Goal: Task Accomplishment & Management: Manage account settings

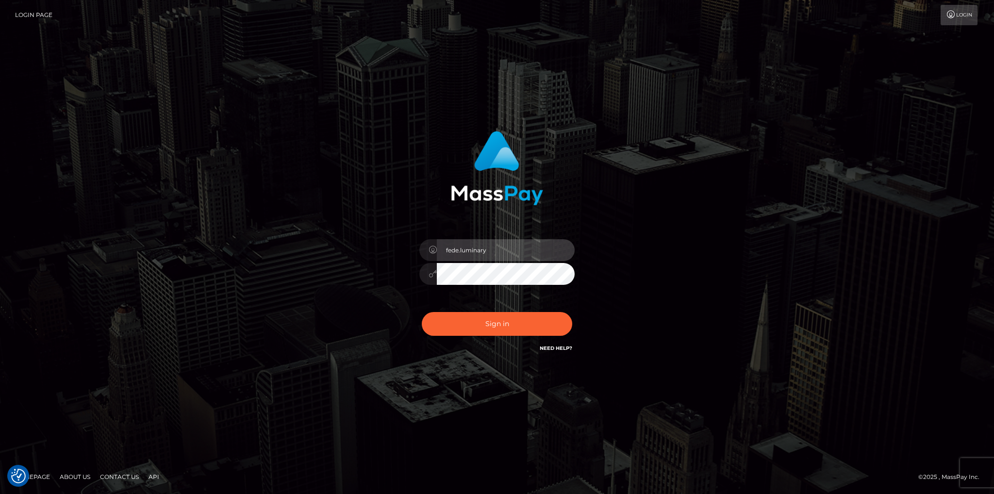
click at [509, 243] on input "fede.luminary" at bounding box center [506, 250] width 138 height 22
type input "Fede.B2"
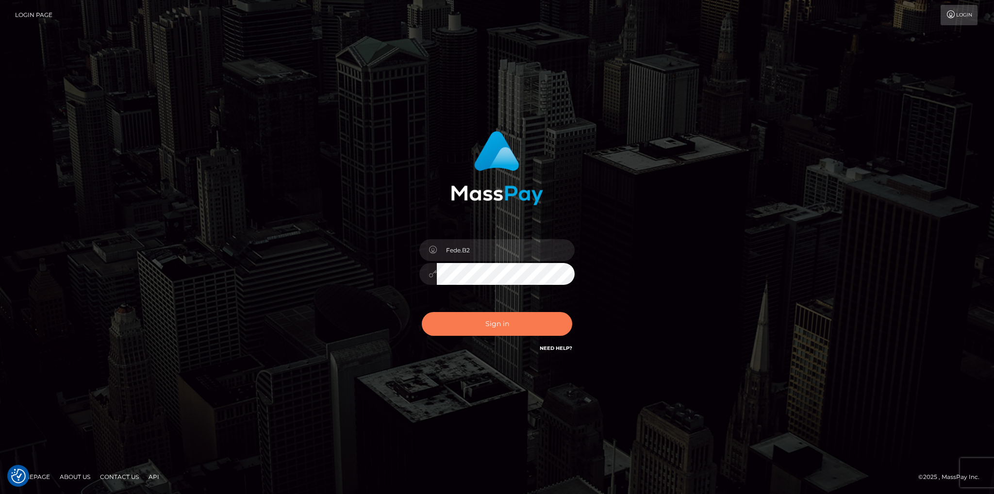
click at [498, 326] on button "Sign in" at bounding box center [497, 324] width 150 height 24
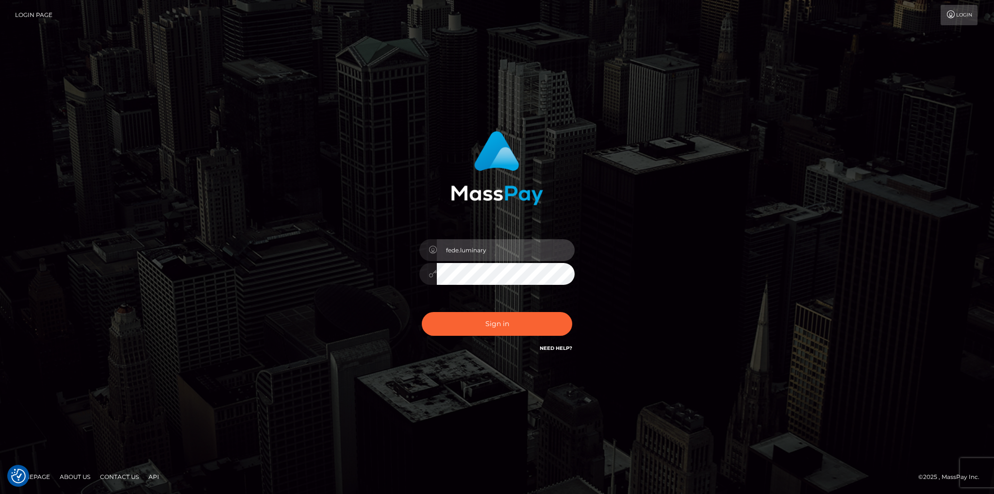
click at [505, 254] on input "fede.luminary" at bounding box center [506, 250] width 138 height 22
type input "Fede.B2"
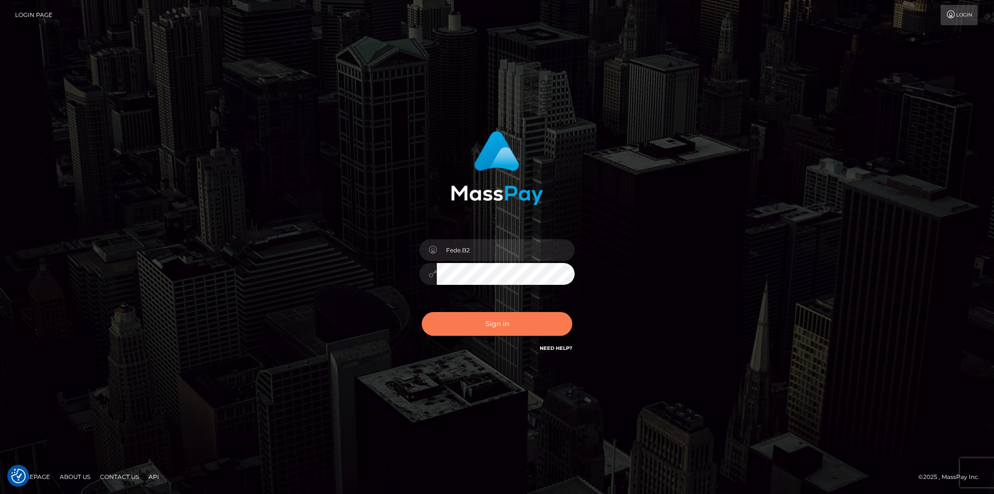
click at [531, 326] on button "Sign in" at bounding box center [497, 324] width 150 height 24
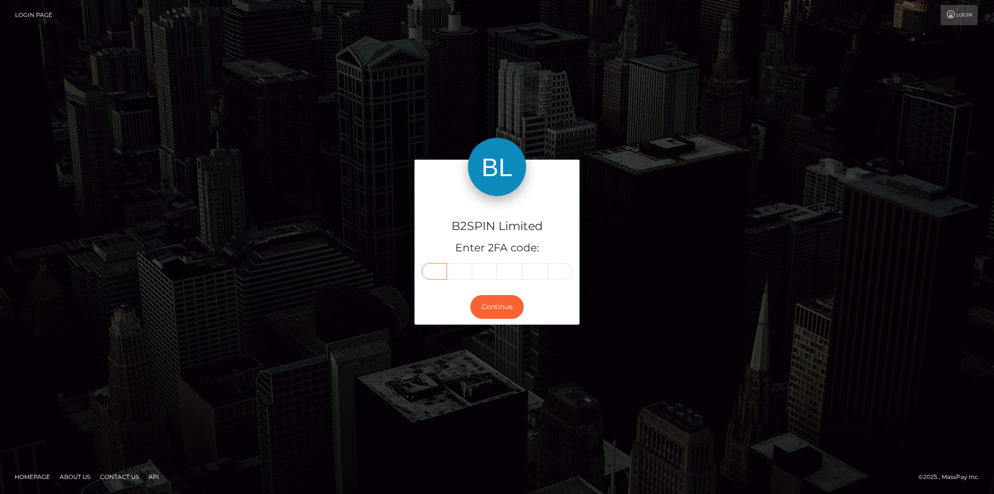
click at [439, 266] on input "text" at bounding box center [434, 271] width 25 height 16
type input "8"
type input "5"
type input "9"
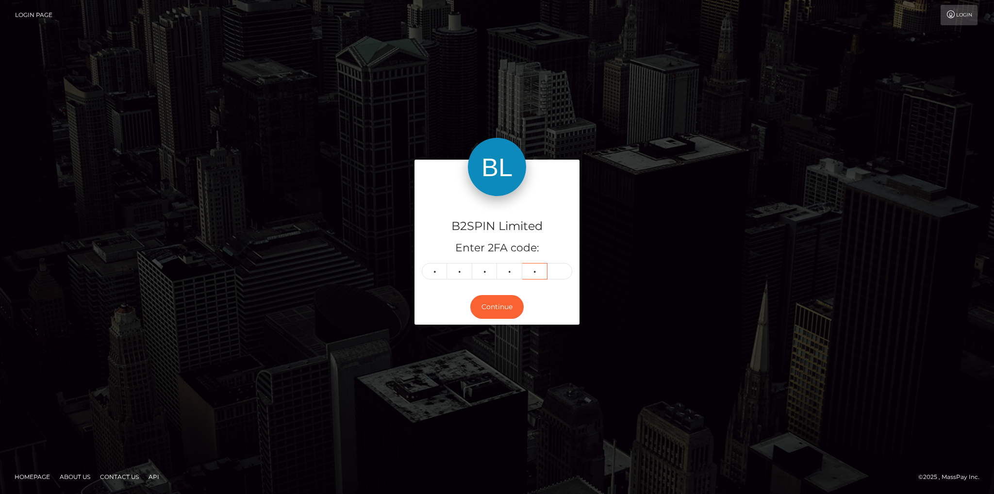
type input "9"
type input "1"
click at [490, 309] on button "Continue" at bounding box center [496, 307] width 53 height 24
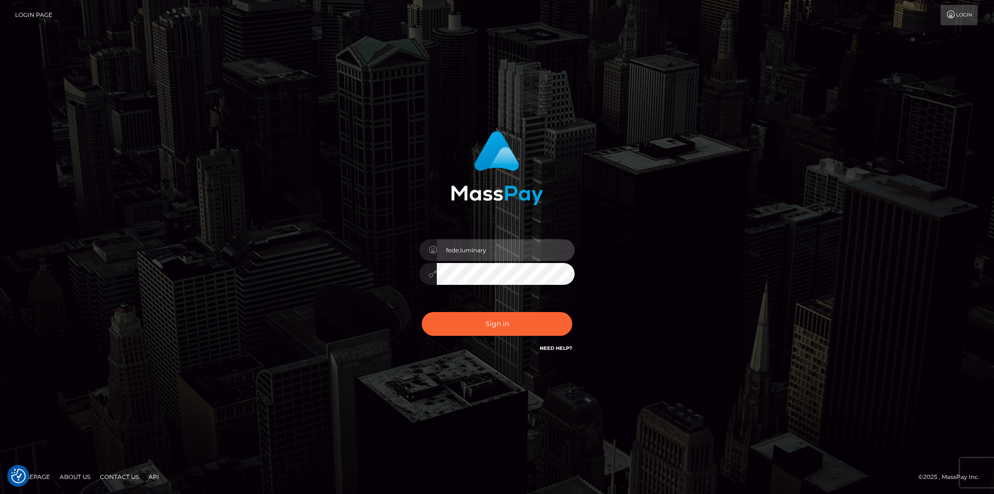
click at [513, 242] on input "fede.luminary" at bounding box center [506, 250] width 138 height 22
click at [513, 243] on input "fede.luminary" at bounding box center [506, 250] width 138 height 22
type input "Fede.HM"
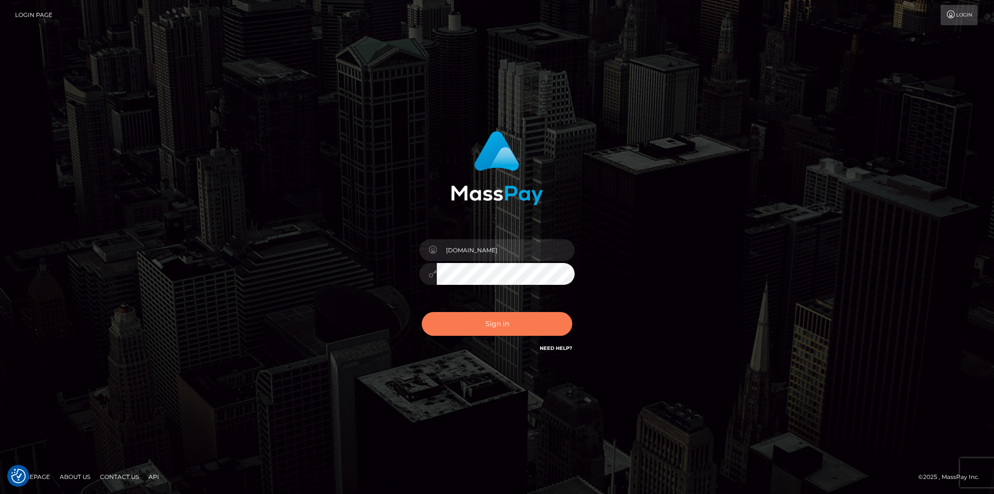
click at [503, 318] on button "Sign in" at bounding box center [497, 324] width 150 height 24
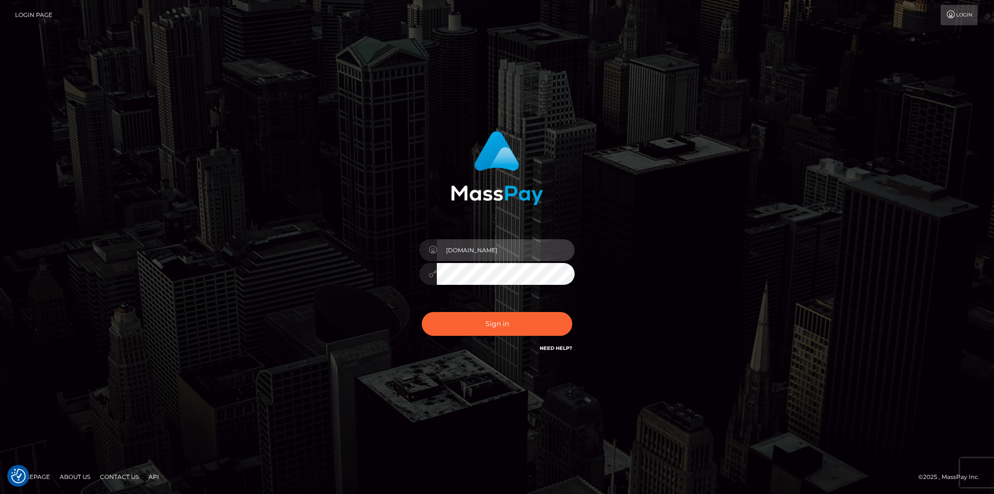
click at [505, 247] on input "Fede.HM" at bounding box center [506, 250] width 138 height 22
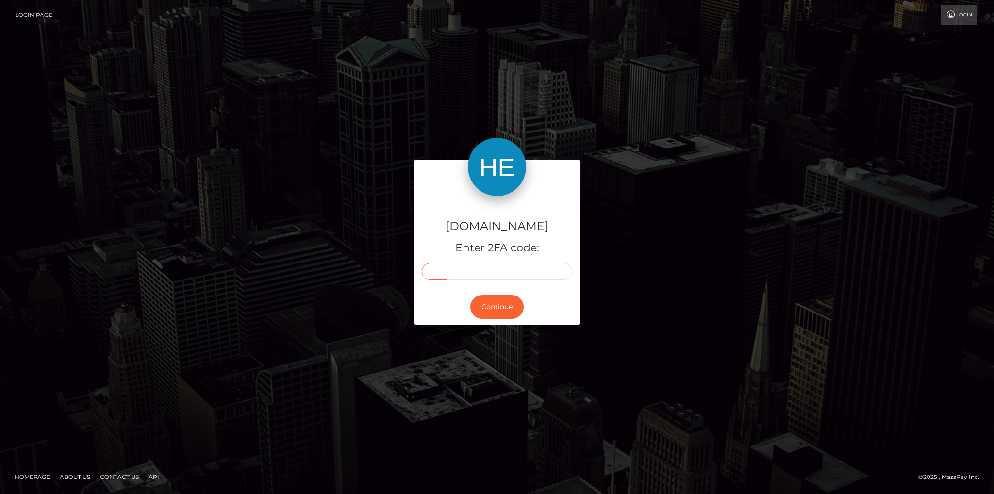
click at [435, 269] on input "text" at bounding box center [434, 271] width 25 height 16
type input "1"
type input "3"
type input "2"
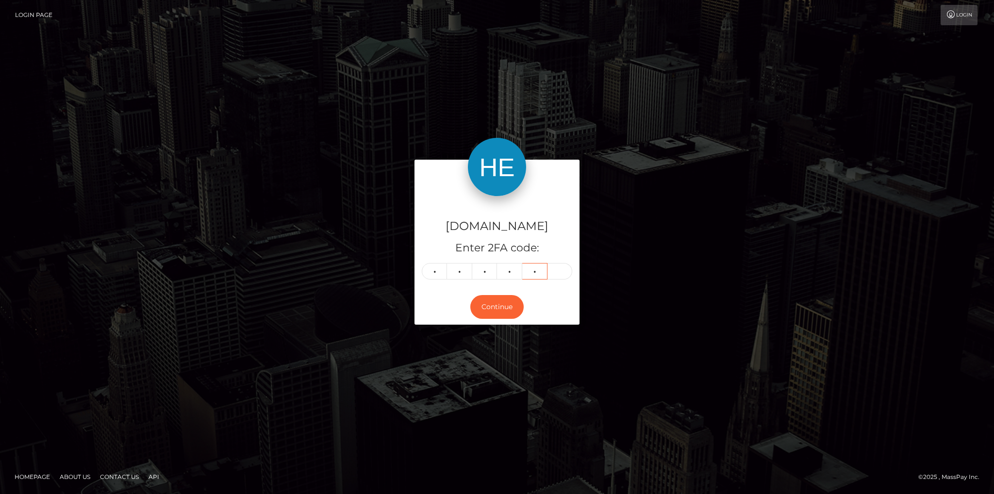
type input "1"
type input "6"
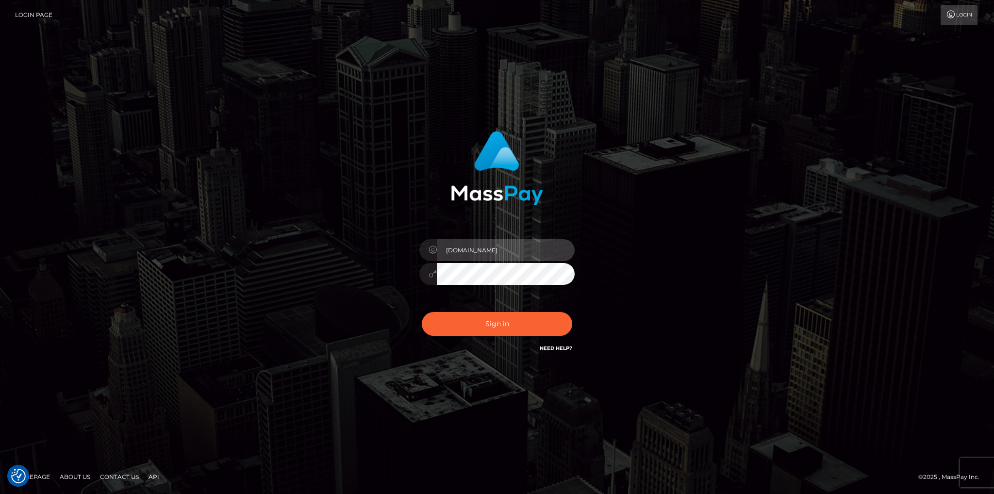
click at [493, 245] on input "[DOMAIN_NAME]" at bounding box center [506, 250] width 138 height 22
type input "Fede.SF"
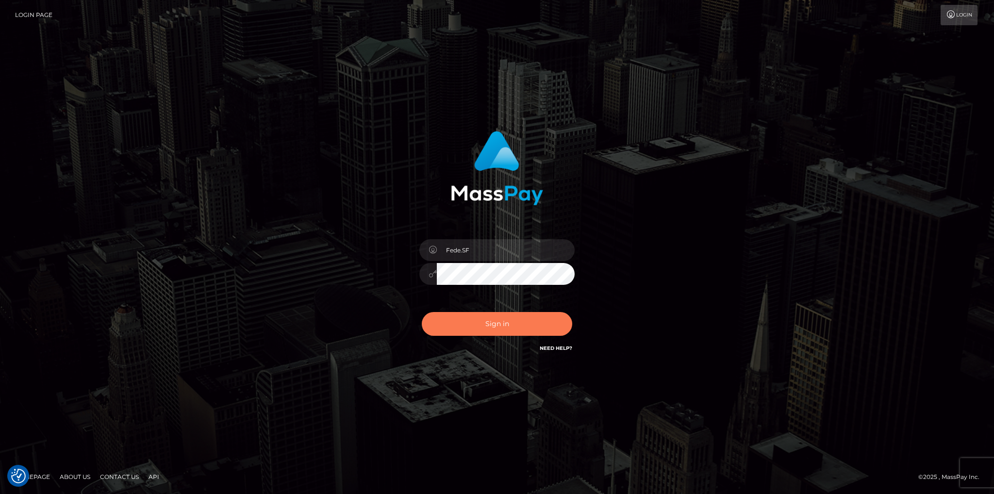
click at [529, 328] on button "Sign in" at bounding box center [497, 324] width 150 height 24
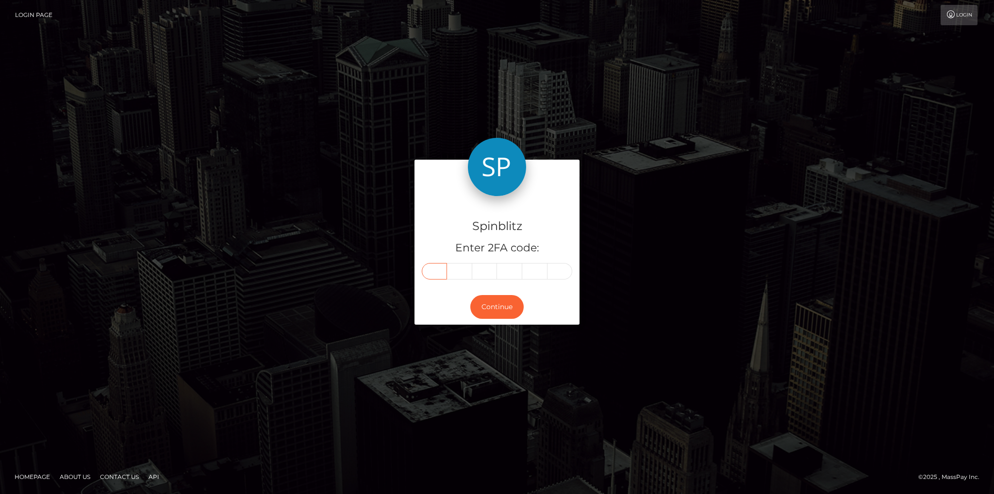
click at [435, 269] on input "text" at bounding box center [434, 271] width 25 height 16
type input "1"
type input "8"
type input "6"
type input "2"
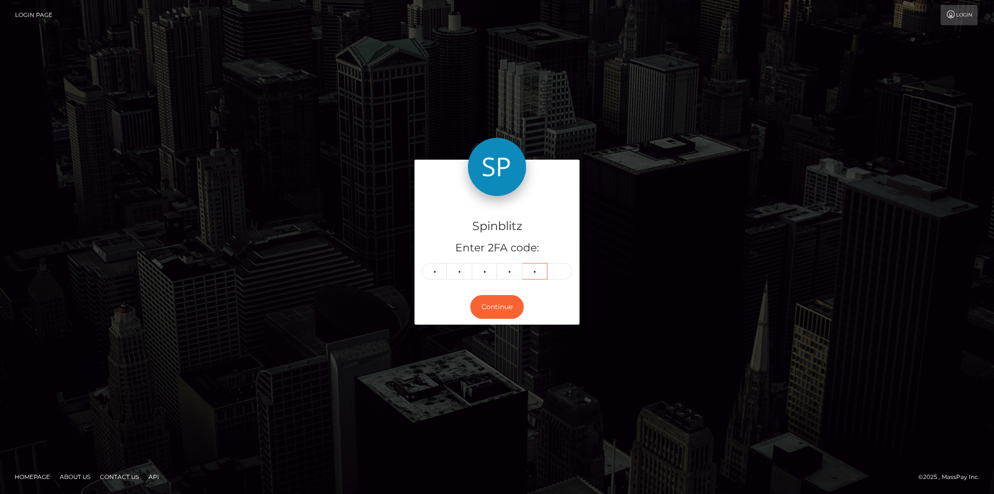
type input "7"
type input "8"
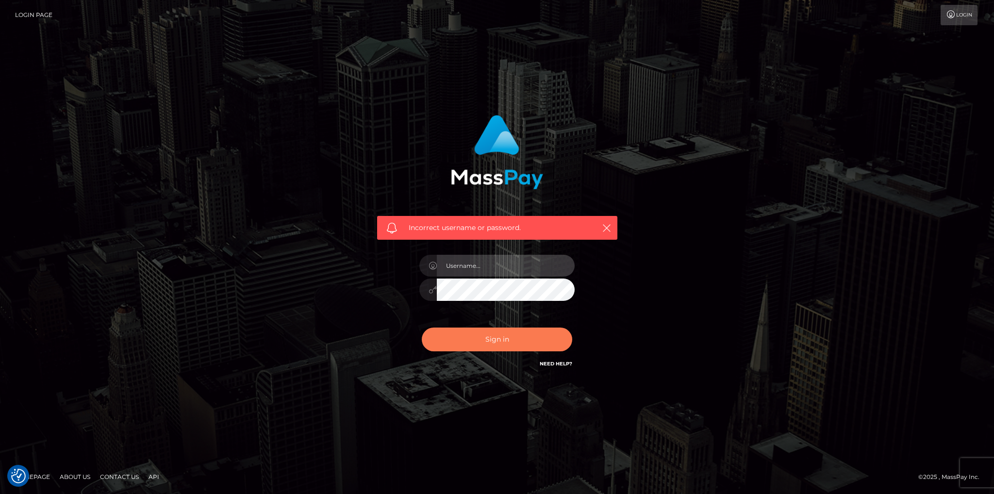
type input "Fede.SF"
click at [485, 340] on button "Sign in" at bounding box center [497, 339] width 150 height 24
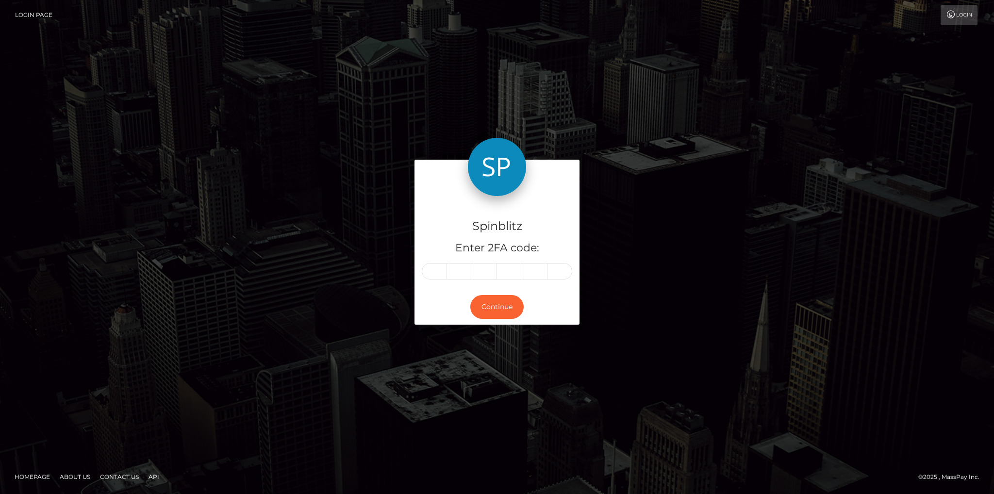
click at [437, 273] on input "text" at bounding box center [434, 271] width 25 height 16
type input "1"
type input "8"
type input "6"
type input "1"
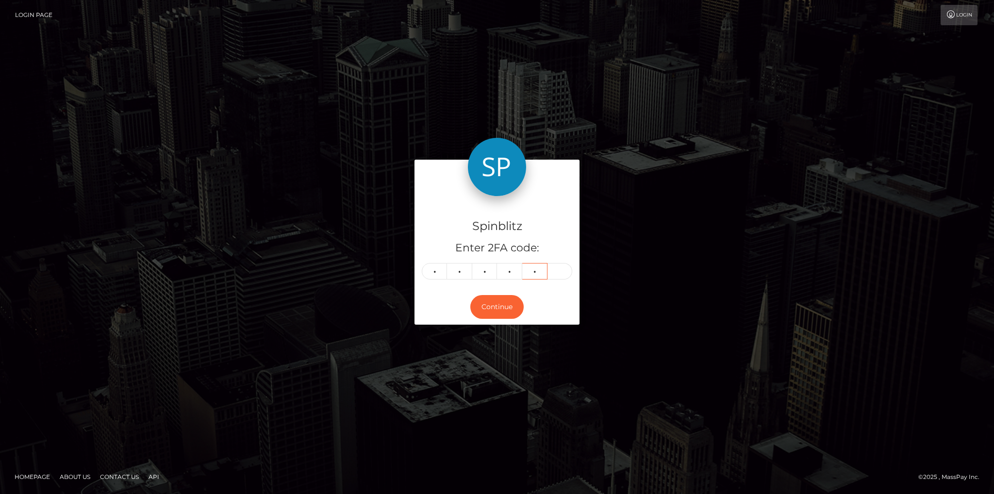
type input "7"
type input "8"
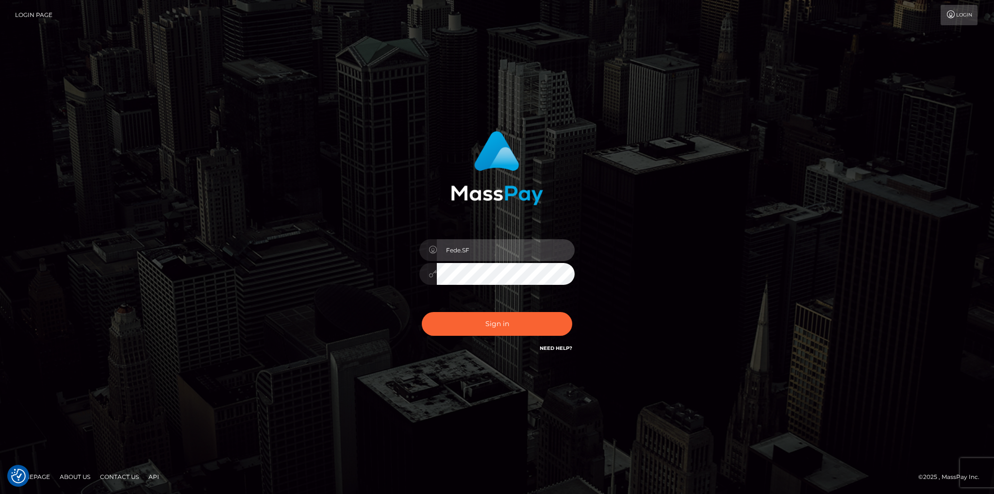
click at [488, 249] on input "Fede.SF" at bounding box center [506, 250] width 138 height 22
type input "[DOMAIN_NAME]"
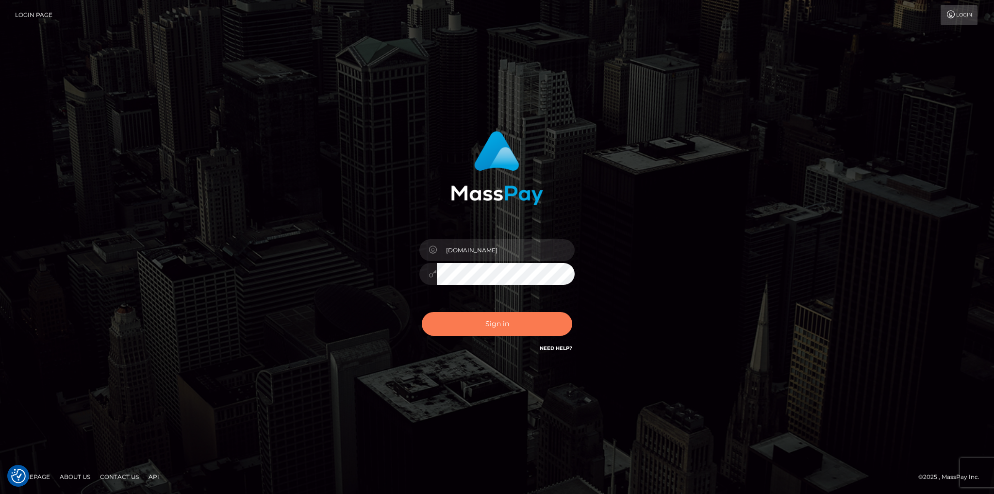
click at [481, 325] on button "Sign in" at bounding box center [497, 324] width 150 height 24
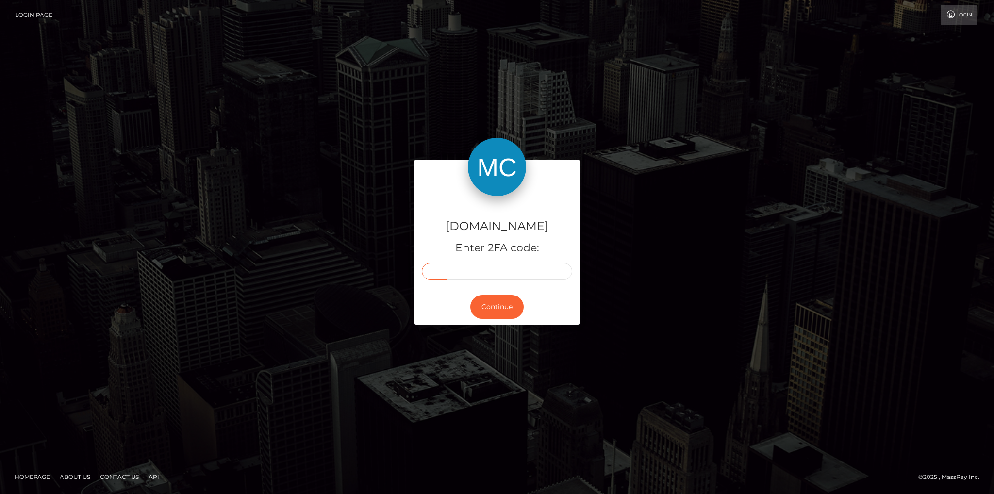
click at [430, 273] on input "text" at bounding box center [434, 271] width 25 height 16
type input "1"
type input "7"
type input "6"
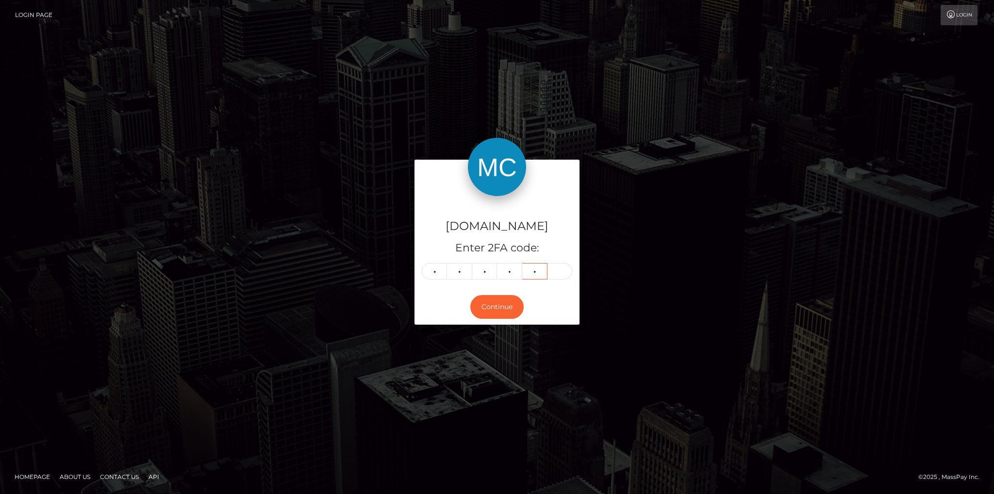
type input "8"
type input "1"
click at [491, 310] on button "Continue" at bounding box center [496, 307] width 53 height 24
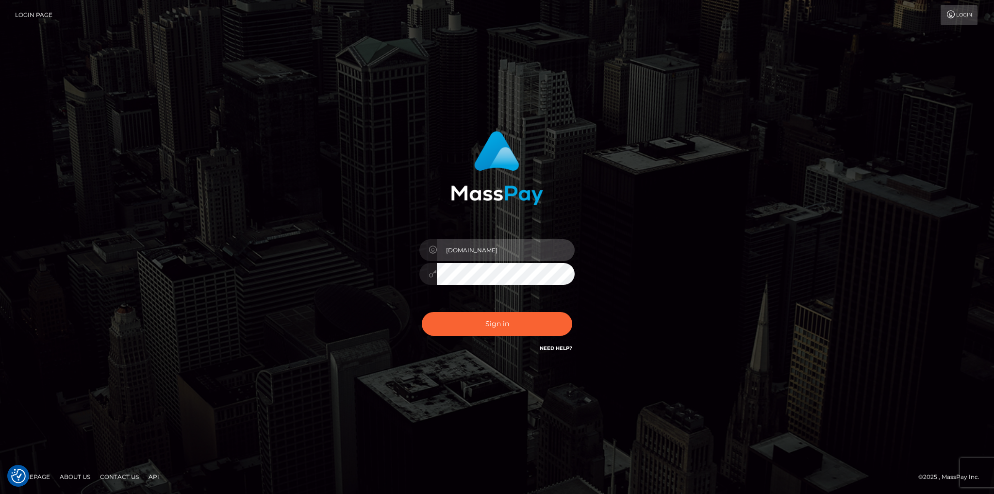
click at [495, 248] on input "[DOMAIN_NAME]" at bounding box center [506, 250] width 138 height 22
type input "Fede.B2"
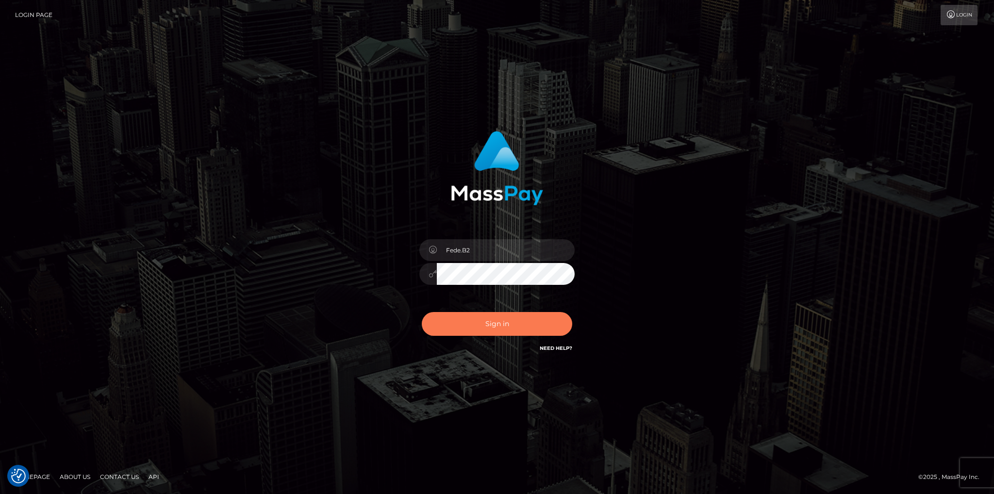
click at [503, 328] on button "Sign in" at bounding box center [497, 324] width 150 height 24
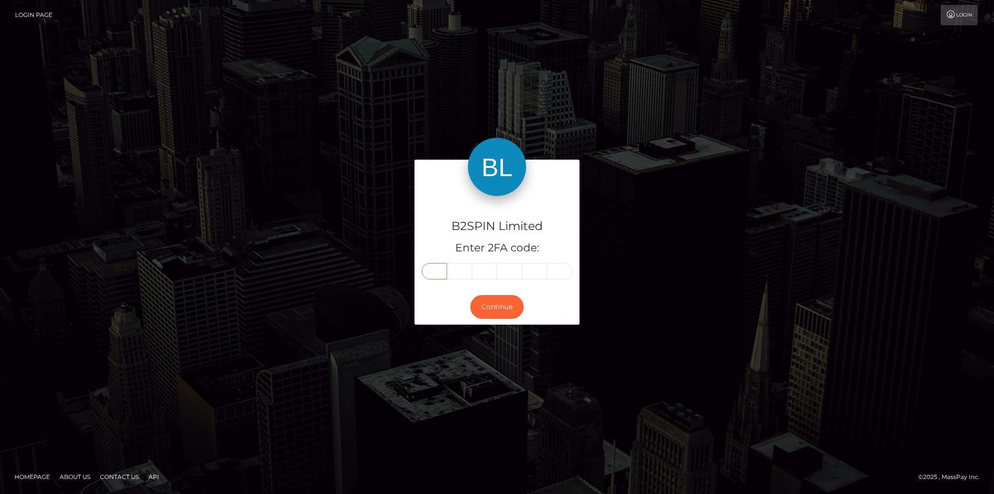
click at [436, 272] on input "text" at bounding box center [434, 271] width 25 height 16
type input "1"
type input "7"
type input "5"
type input "3"
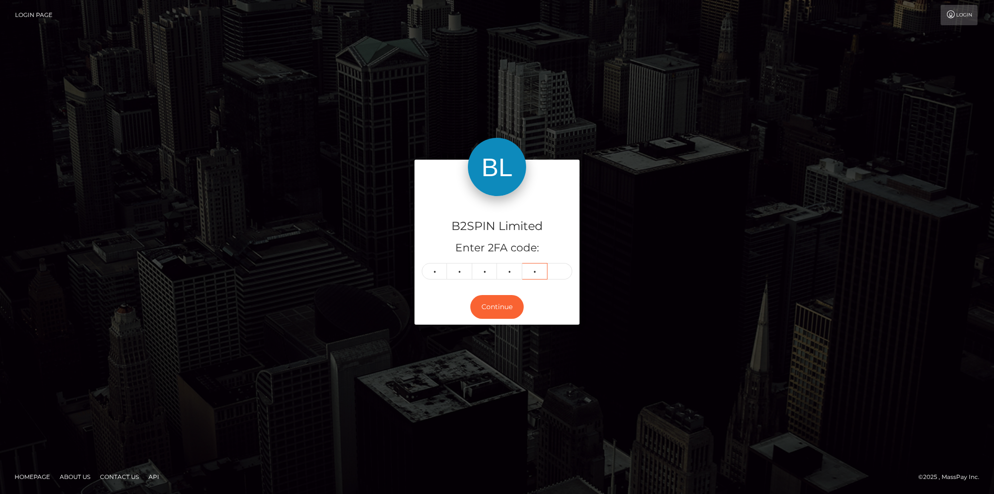
type input "3"
